Goal: Task Accomplishment & Management: Use online tool/utility

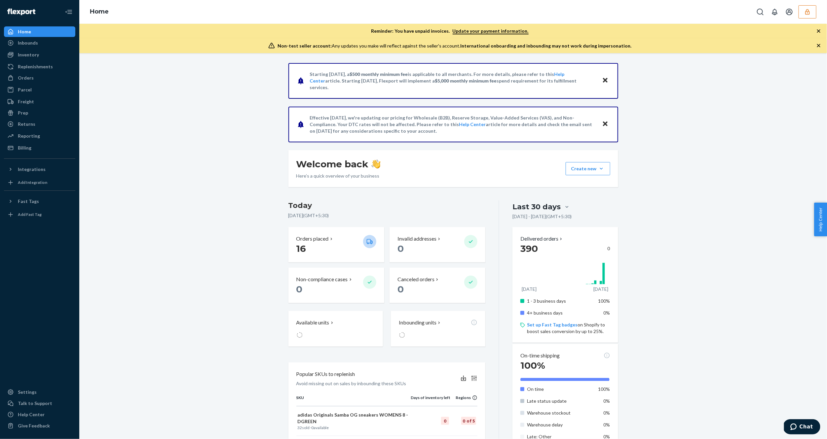
click at [802, 9] on button "button" at bounding box center [807, 11] width 18 height 13
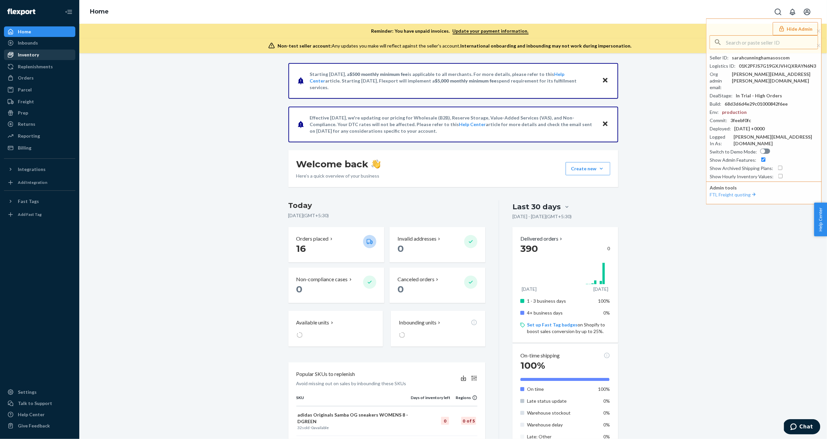
click at [31, 55] on div "Inventory" at bounding box center [28, 55] width 21 height 7
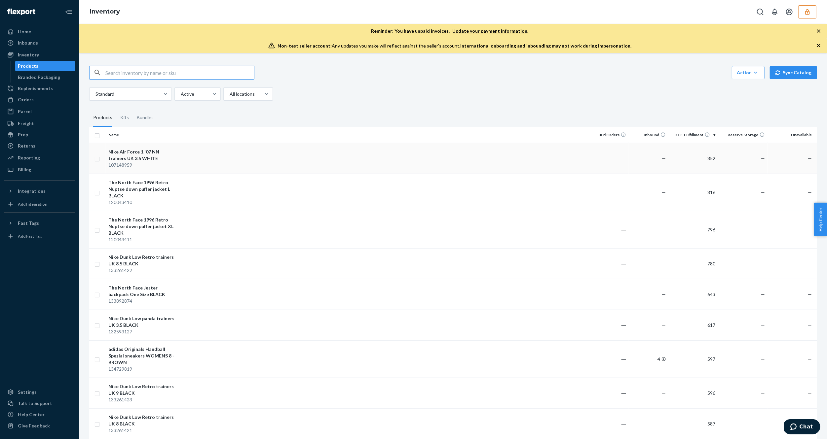
click at [175, 156] on div "Nike Air Force 1 '07 NN trainers UK 3.5 WHITE" at bounding box center [142, 155] width 69 height 13
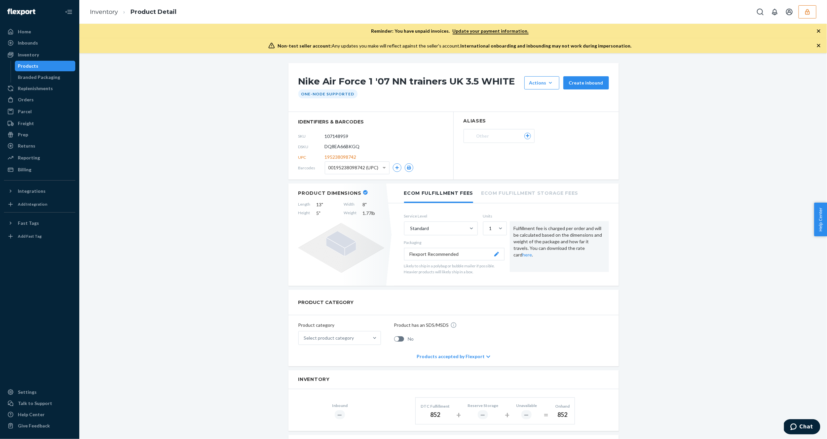
click at [807, 14] on icon "button" at bounding box center [807, 12] width 7 height 7
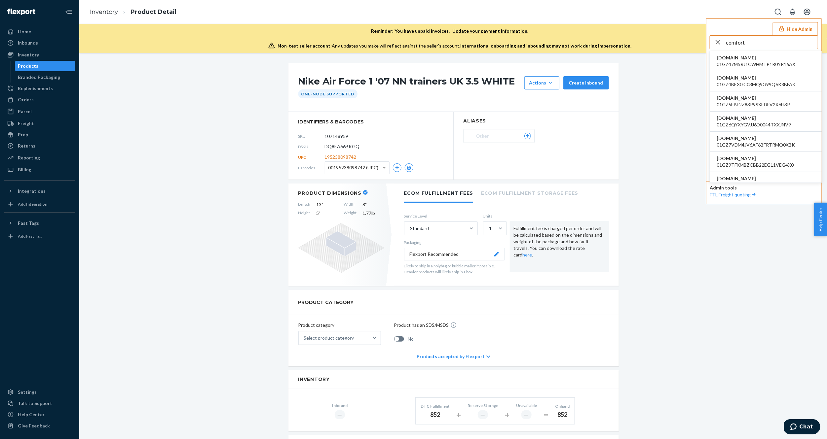
click at [730, 41] on input "comfort" at bounding box center [772, 42] width 92 height 13
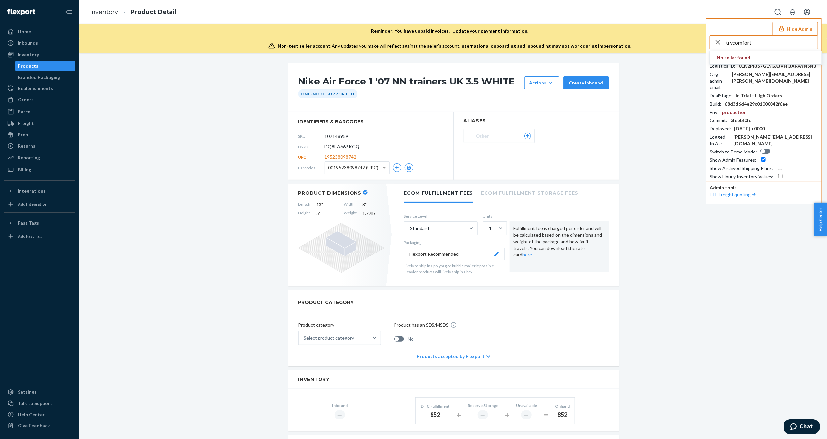
click at [738, 45] on input "trycomfort" at bounding box center [772, 42] width 92 height 13
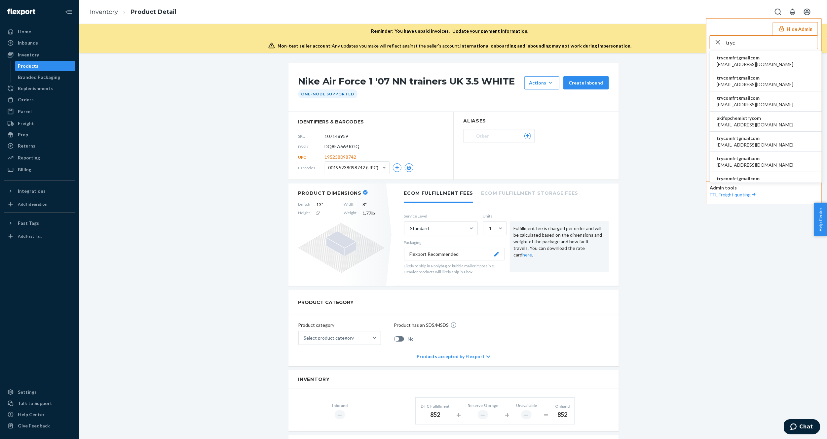
type input "tryc"
click at [731, 62] on span "[EMAIL_ADDRESS][DOMAIN_NAME]" at bounding box center [754, 64] width 77 height 7
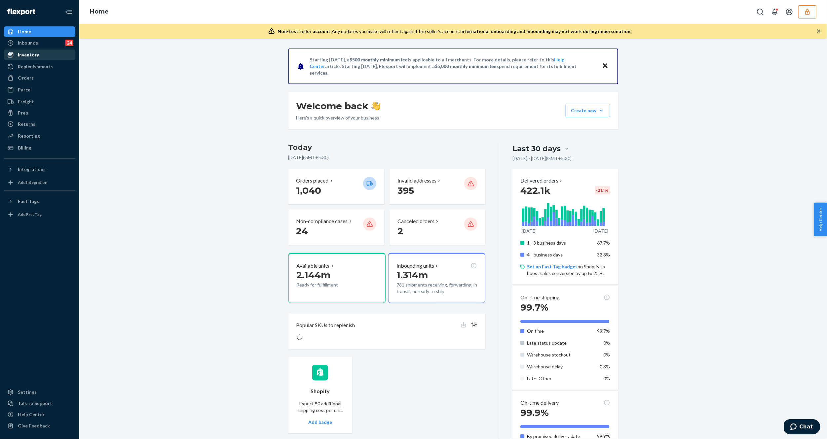
click at [25, 55] on div "Inventory" at bounding box center [28, 55] width 21 height 7
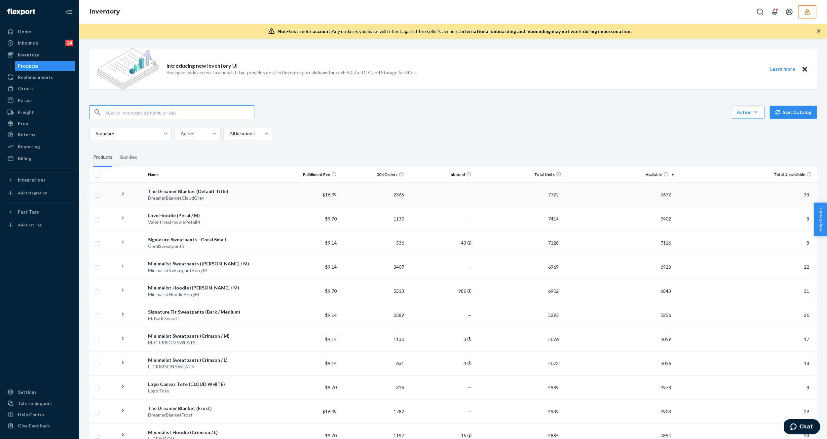
click at [177, 200] on div "DreamerBlanketCloudGrey" at bounding box center [208, 198] width 121 height 7
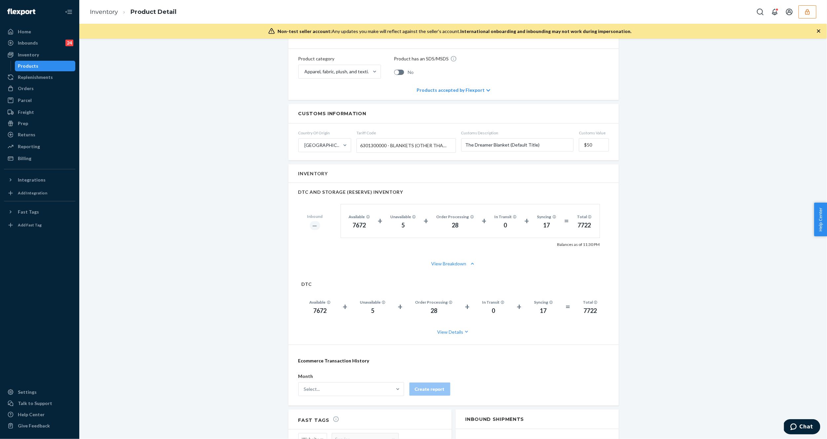
scroll to position [331, 0]
click at [32, 150] on div "Reporting" at bounding box center [40, 146] width 70 height 9
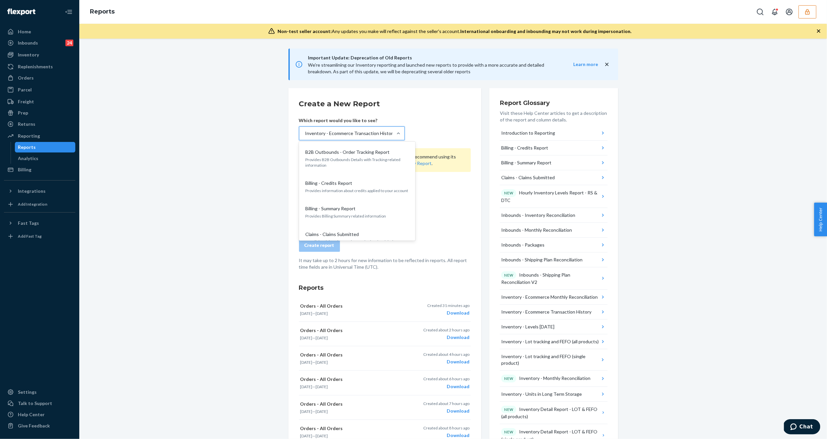
click at [338, 132] on div "Inventory - Ecommerce Transaction History" at bounding box center [350, 133] width 90 height 7
click at [305, 132] on input "option Inventory - Ecommerce Transaction History focused, 17 of 35. 35 results …" at bounding box center [305, 133] width 1 height 7
click at [332, 206] on p "Units in storage for 365 days or longer" at bounding box center [357, 209] width 103 height 6
click at [305, 137] on input "option Inventory - Units in Long Term Storage focused, 19 of 35. 35 results ava…" at bounding box center [305, 133] width 1 height 7
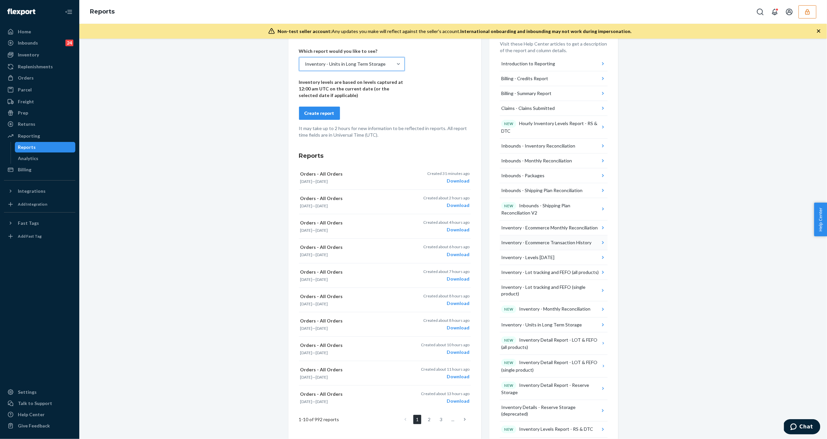
scroll to position [78, 0]
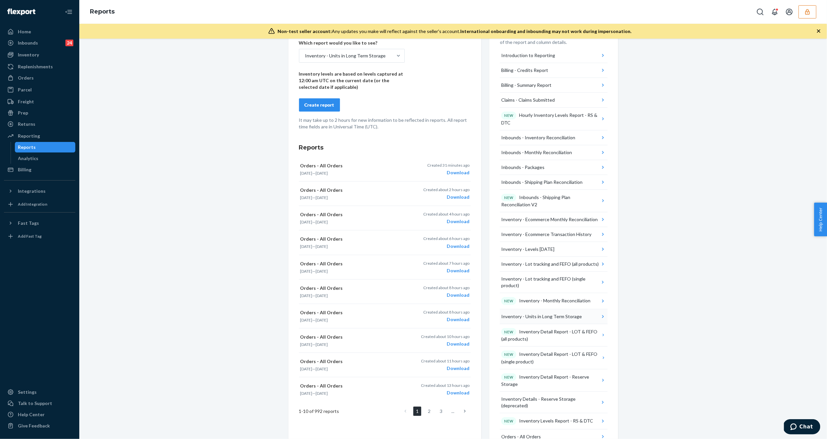
click at [551, 316] on div "Inventory - Units in Long Term Storage" at bounding box center [541, 316] width 81 height 7
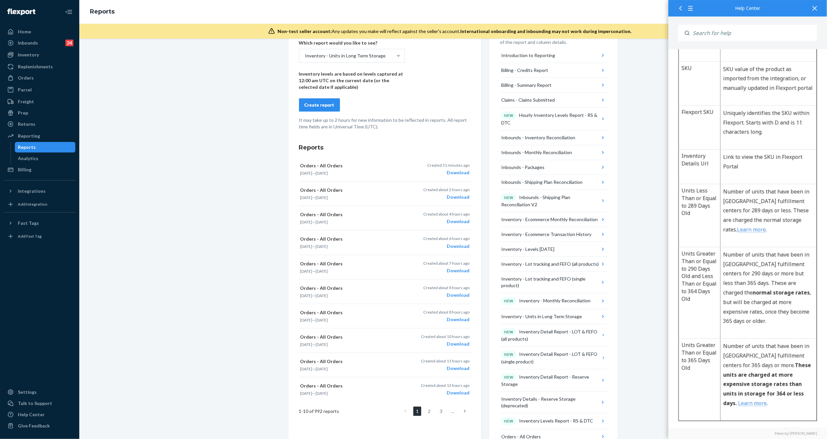
scroll to position [489, 0]
